Goal: Task Accomplishment & Management: Manage account settings

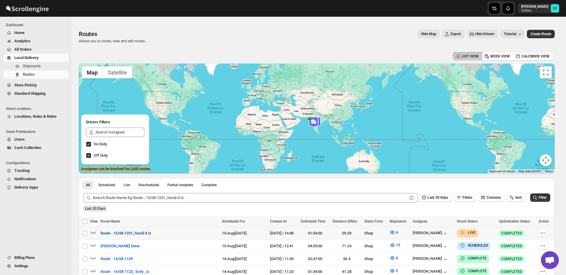
click at [125, 235] on span "Route - 15/08-1251_Sendi it Iz" at bounding box center [126, 234] width 51 height 6
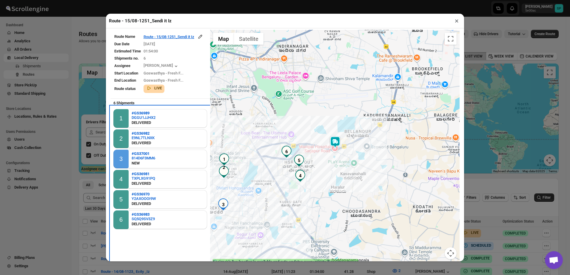
click at [170, 164] on div "3 #GS37001 814D6F3MM6 NEW" at bounding box center [160, 159] width 94 height 19
click at [457, 24] on button "×" at bounding box center [456, 21] width 9 height 8
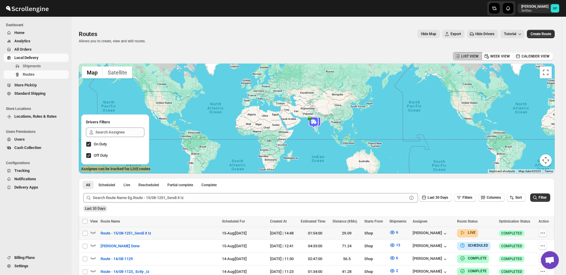
click at [543, 233] on icon "button" at bounding box center [543, 233] width 6 height 6
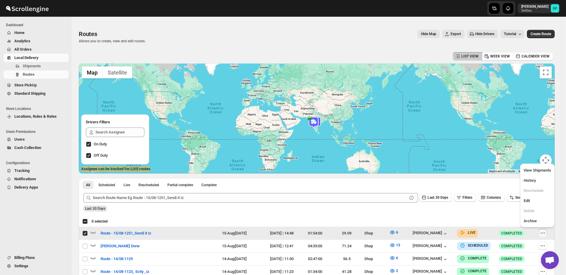
checkbox input "true"
click at [535, 199] on span "Edit" at bounding box center [537, 201] width 27 height 6
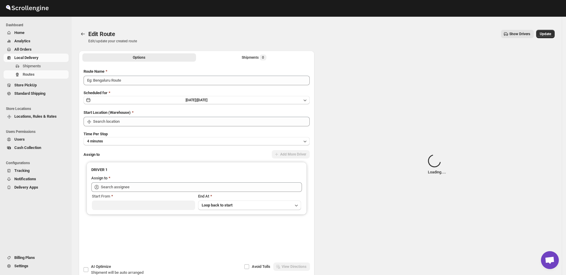
type input "Route - 15/08-1251_Sendi it Iz"
type input "Shop"
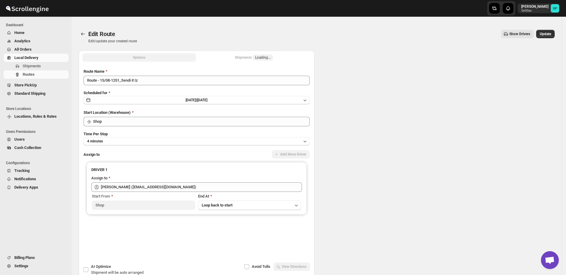
type input "[PERSON_NAME] ([EMAIL_ADDRESS][DOMAIN_NAME])"
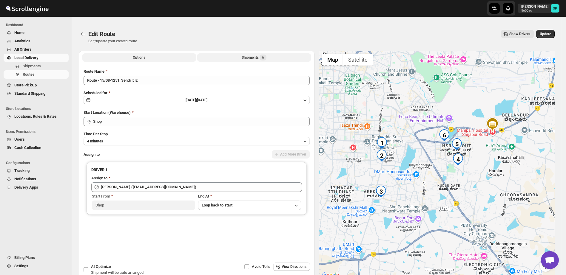
click at [254, 56] on div "Shipments 6" at bounding box center [254, 58] width 25 height 6
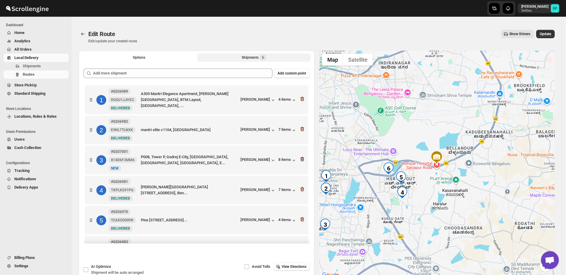
click at [300, 159] on icon "button" at bounding box center [302, 159] width 4 height 4
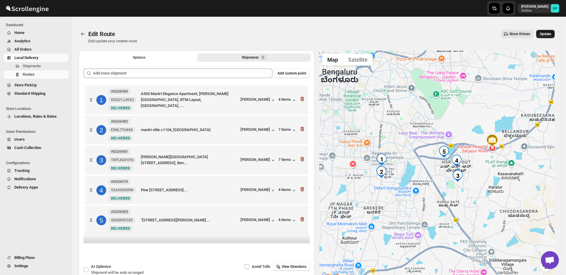
click at [549, 33] on span "Update" at bounding box center [545, 34] width 11 height 5
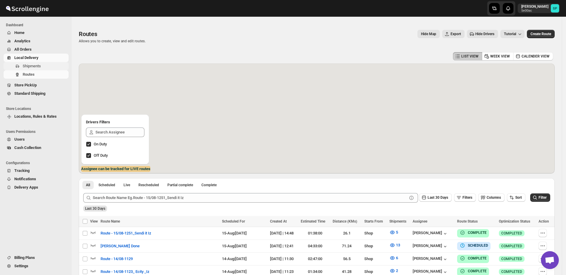
click at [52, 67] on span "Shipments" at bounding box center [45, 66] width 45 height 6
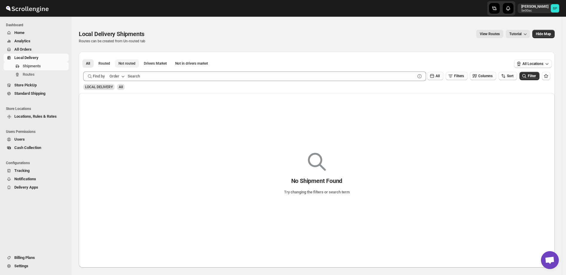
click at [123, 63] on span "Not routed" at bounding box center [126, 63] width 17 height 5
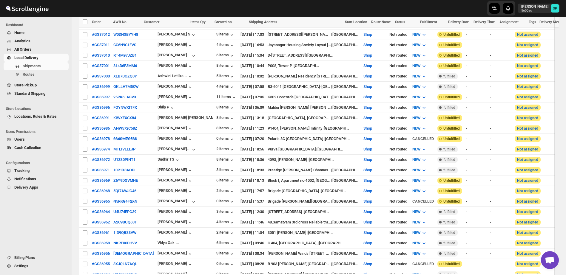
scroll to position [199, 0]
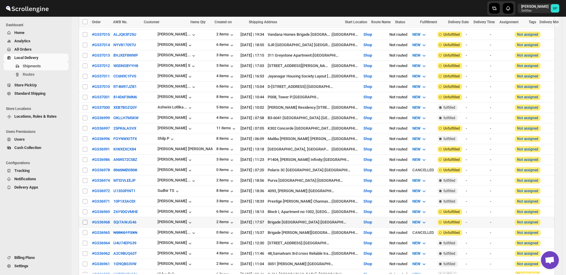
click at [85, 220] on input "Select shipment" at bounding box center [85, 222] width 5 height 5
checkbox input "true"
click at [87, 210] on input "Select shipment" at bounding box center [85, 212] width 5 height 5
checkbox input "true"
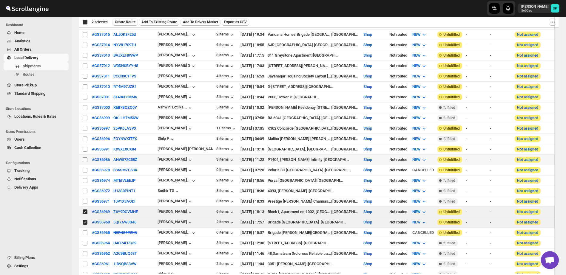
click at [86, 158] on input "Select shipment" at bounding box center [85, 160] width 5 height 5
checkbox input "true"
click at [86, 147] on input "Select shipment" at bounding box center [85, 149] width 5 height 5
checkbox input "true"
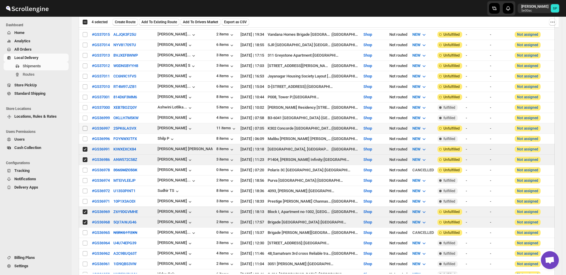
click at [84, 126] on input "Select shipment" at bounding box center [85, 128] width 5 height 5
checkbox input "true"
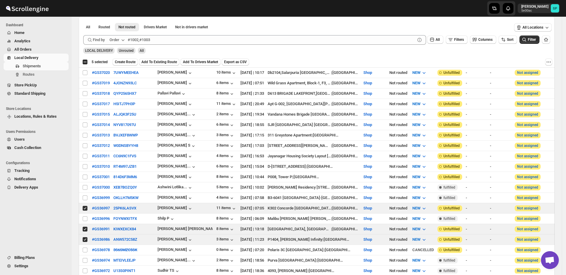
scroll to position [107, 0]
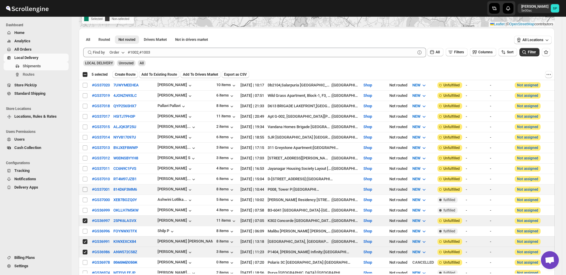
click at [84, 187] on input "Select shipment" at bounding box center [85, 189] width 5 height 5
checkbox input "true"
click at [87, 177] on input "Select shipment" at bounding box center [85, 179] width 5 height 5
checkbox input "true"
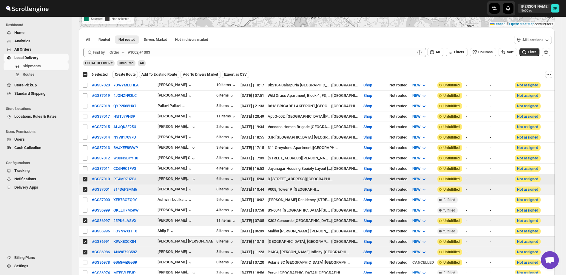
click at [86, 167] on input "Select shipment" at bounding box center [85, 169] width 5 height 5
checkbox input "true"
click at [85, 156] on input "Select shipment" at bounding box center [85, 158] width 5 height 5
checkbox input "true"
click at [85, 146] on input "Select shipment" at bounding box center [85, 148] width 5 height 5
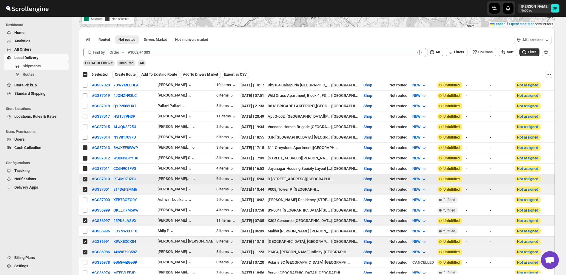
checkbox input "true"
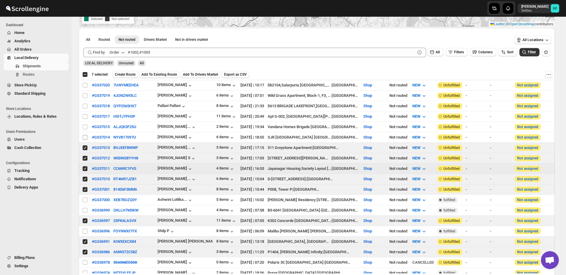
click at [85, 135] on input "Select shipment" at bounding box center [85, 137] width 5 height 5
checkbox input "true"
click at [85, 127] on input "Select shipment" at bounding box center [85, 127] width 5 height 5
checkbox input "true"
click at [85, 115] on input "Select shipment" at bounding box center [85, 116] width 5 height 5
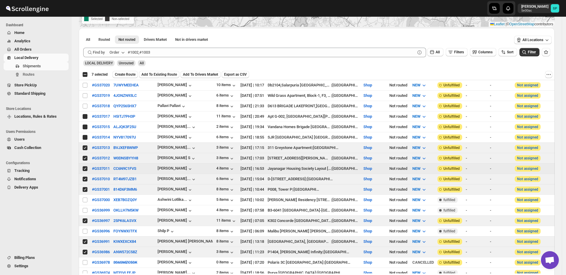
checkbox input "true"
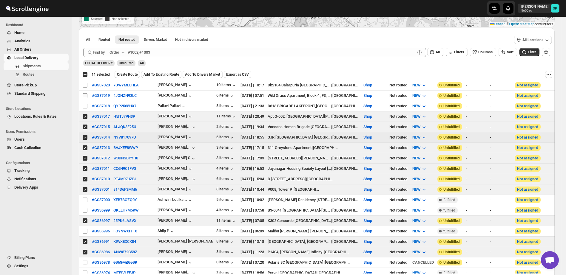
click at [86, 104] on input "Select shipment" at bounding box center [85, 106] width 5 height 5
checkbox input "true"
click at [86, 95] on input "Select shipment" at bounding box center [85, 95] width 5 height 5
checkbox input "true"
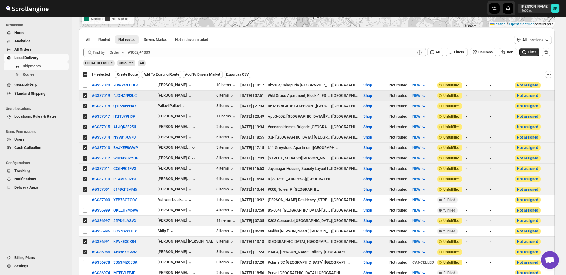
click at [86, 86] on input "Select shipment" at bounding box center [85, 85] width 5 height 5
checkbox input "true"
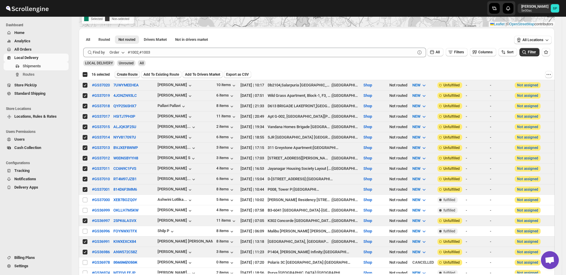
click at [130, 75] on span "Create Route" at bounding box center [127, 74] width 21 height 5
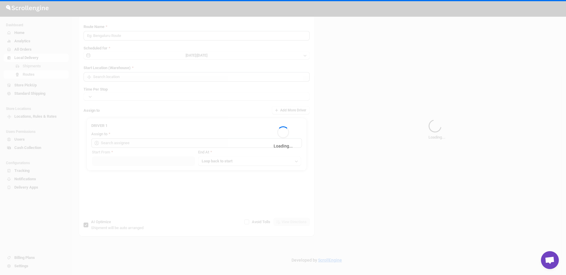
type input "Route - 16/08-1019"
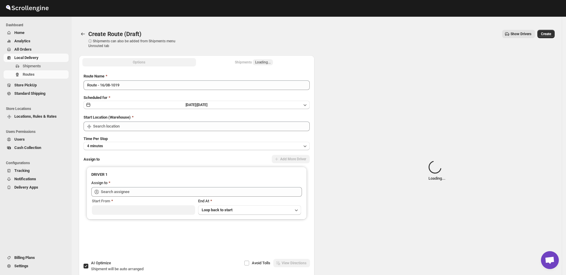
type input "Shop"
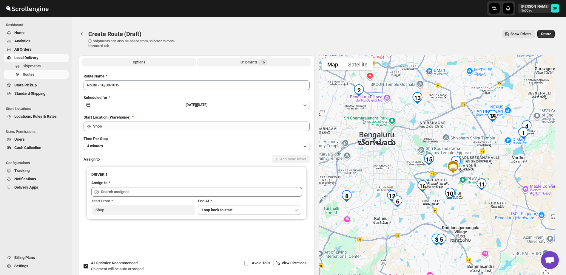
click at [278, 63] on button "Shipments 16" at bounding box center [254, 62] width 114 height 8
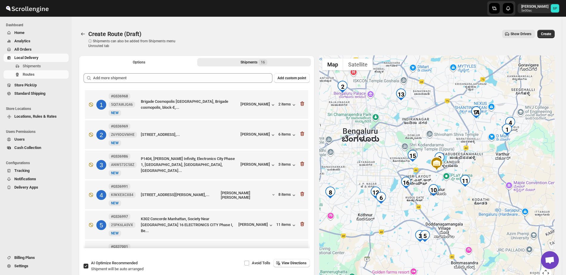
click at [157, 70] on div "Add custom point 1 #GS36968 5QI7AWJG46 New NEW Brigade [GEOGRAPHIC_DATA], block…" at bounding box center [197, 160] width 236 height 182
click at [156, 64] on button "Options" at bounding box center [139, 62] width 114 height 8
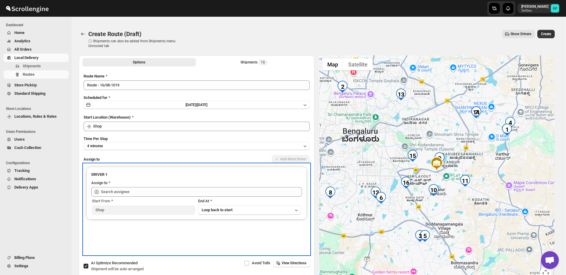
click at [148, 197] on div "Start From Shop End At Loop back to start" at bounding box center [196, 206] width 211 height 18
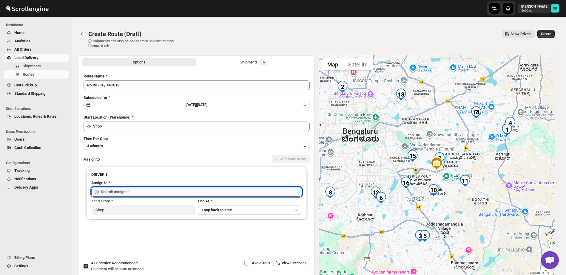
click at [152, 190] on input "text" at bounding box center [201, 192] width 201 height 10
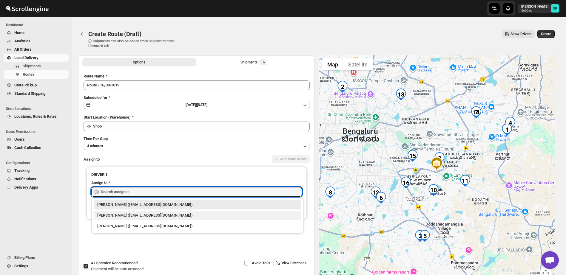
click at [142, 215] on div "[PERSON_NAME] ([EMAIL_ADDRESS][DOMAIN_NAME])" at bounding box center [197, 216] width 201 height 6
type input "[PERSON_NAME] ([EMAIL_ADDRESS][DOMAIN_NAME])"
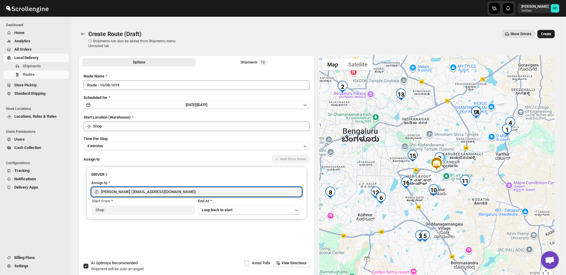
click at [550, 37] on button "Create" at bounding box center [546, 34] width 17 height 8
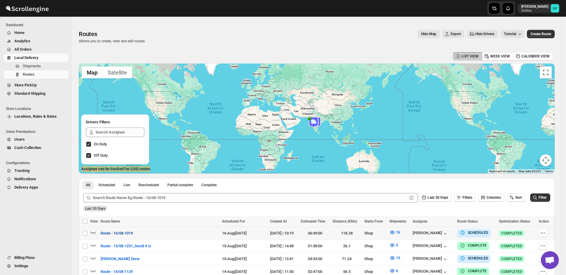
click at [122, 233] on span "Route - 16/08-1019" at bounding box center [117, 234] width 32 height 6
